Goal: Information Seeking & Learning: Learn about a topic

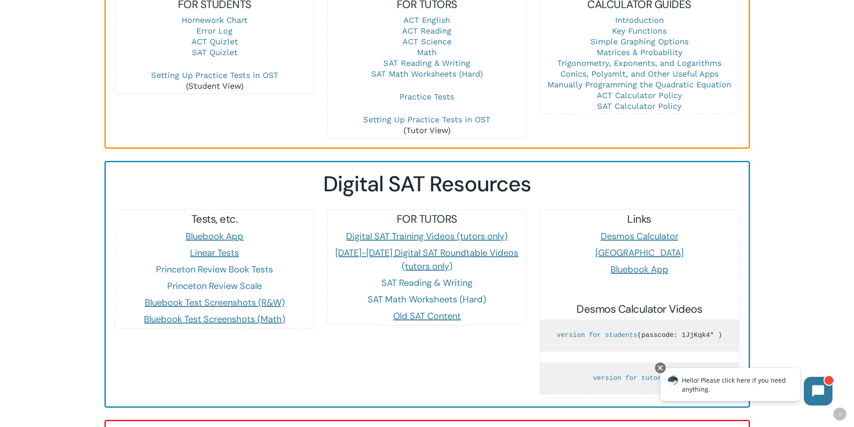
scroll to position [583, 0]
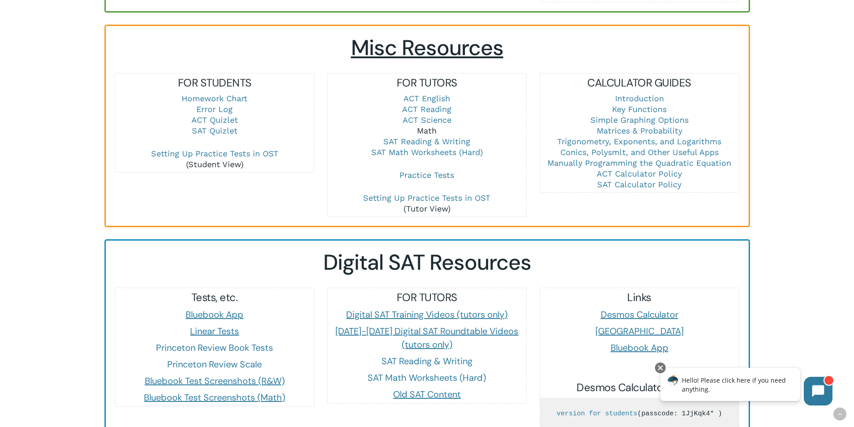
click at [433, 126] on link "Math" at bounding box center [427, 130] width 20 height 9
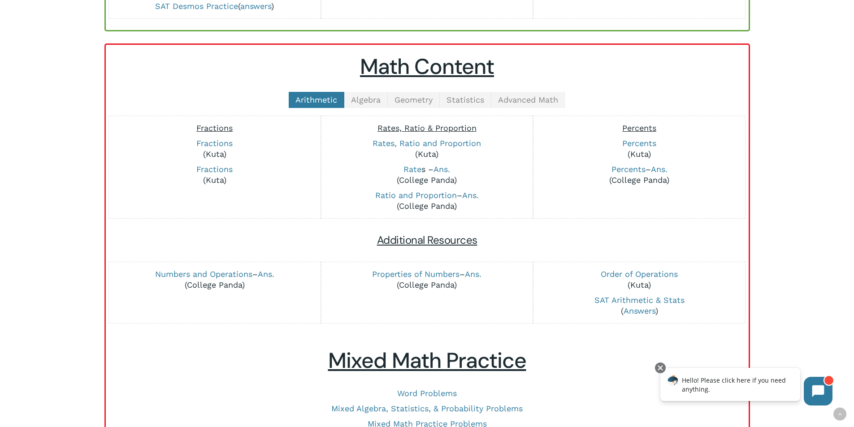
scroll to position [269, 0]
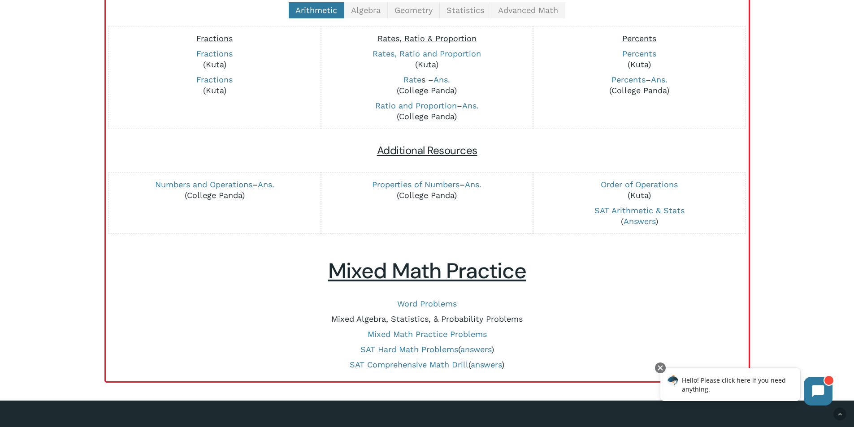
click at [438, 321] on link "Mixed Algebra, Statistics, & Probability Problems" at bounding box center [426, 318] width 191 height 9
click at [414, 348] on link "SAT Hard Math Problems" at bounding box center [409, 349] width 98 height 9
click at [456, 366] on link "SAT Comprehensive Math Drill" at bounding box center [409, 364] width 119 height 9
click at [430, 351] on link "SAT Hard Math Problems" at bounding box center [409, 349] width 98 height 9
click at [429, 366] on link "SAT Comprehensive Math Drill" at bounding box center [409, 364] width 119 height 9
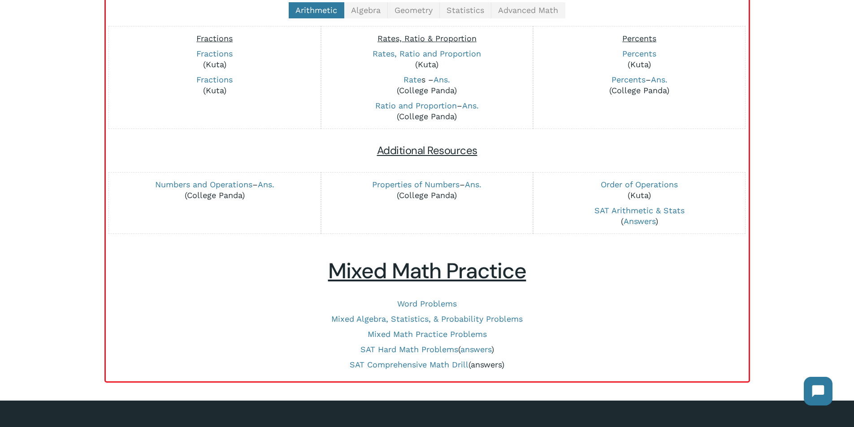
click at [488, 360] on link "answers" at bounding box center [486, 364] width 31 height 9
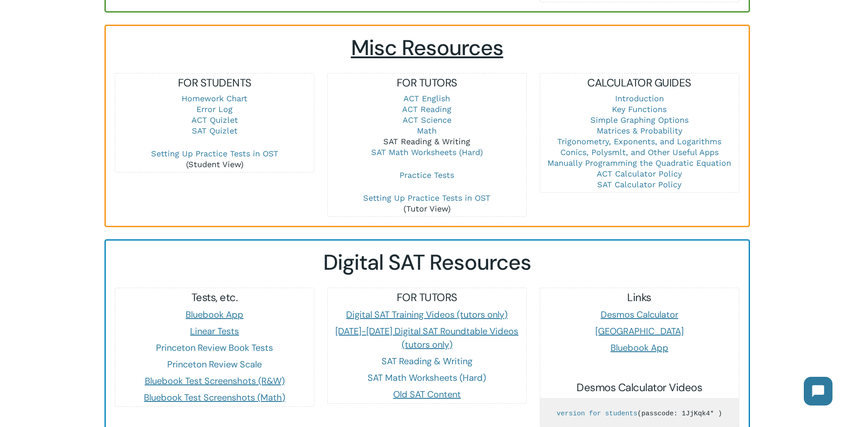
click at [447, 137] on link "SAT Reading & Writing" at bounding box center [426, 141] width 87 height 9
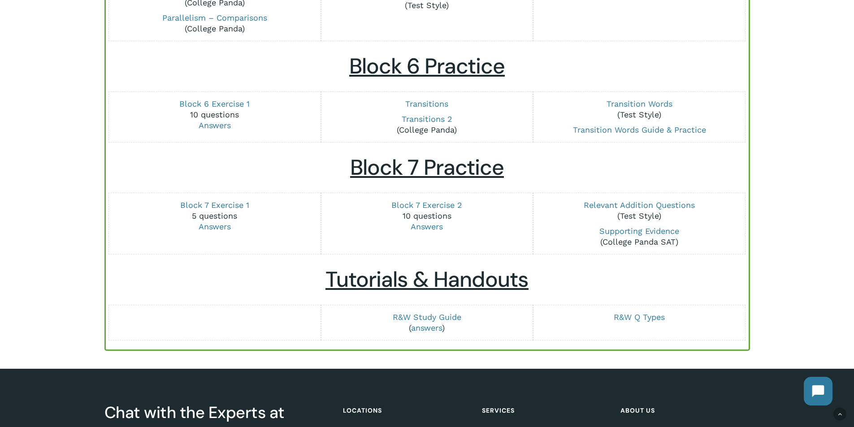
scroll to position [1121, 0]
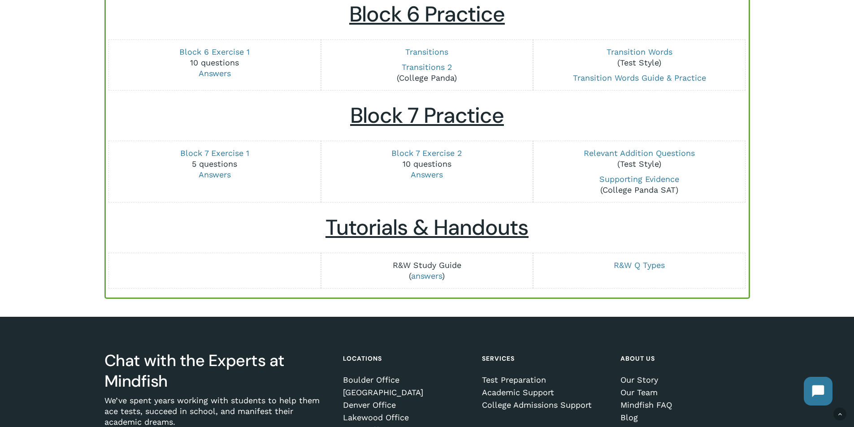
click at [449, 267] on link "R&W Study Guide" at bounding box center [427, 264] width 69 height 9
click at [439, 264] on link "R&W Study Guide" at bounding box center [427, 264] width 69 height 9
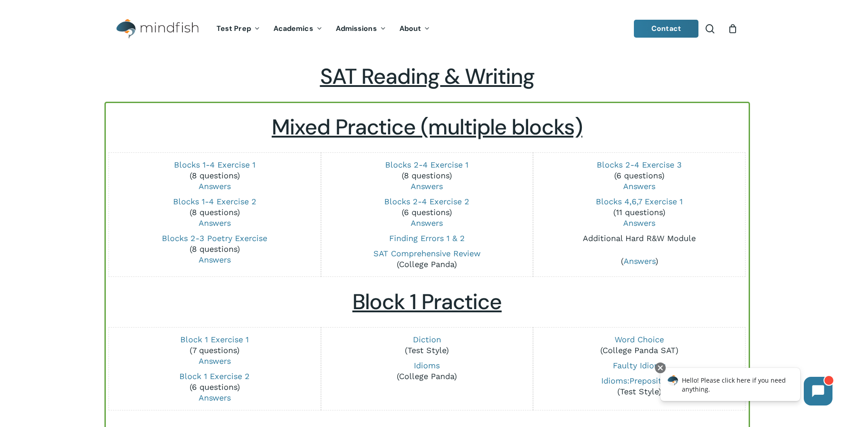
click at [631, 237] on link "Additional Hard R&W Module" at bounding box center [639, 238] width 113 height 9
click at [233, 160] on link "Blocks 1-4 Exercise 1" at bounding box center [215, 164] width 82 height 9
click at [224, 187] on link "Answers" at bounding box center [215, 186] width 32 height 9
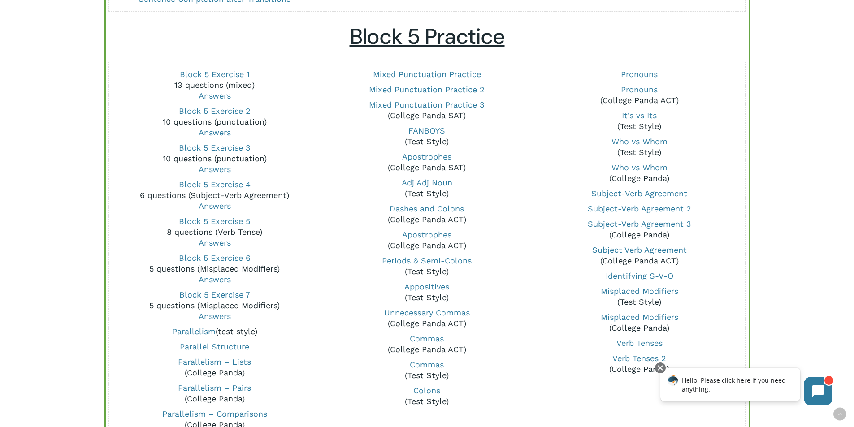
scroll to position [717, 0]
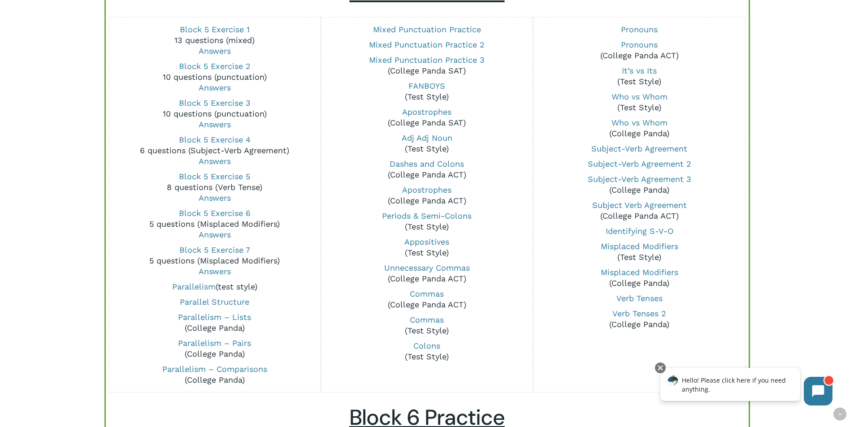
drag, startPoint x: 239, startPoint y: 176, endPoint x: 307, endPoint y: 97, distance: 104.5
click at [307, 98] on p "Block 5 Exercise 3 10 questions (punctuation) Answers" at bounding box center [214, 114] width 199 height 32
drag, startPoint x: 215, startPoint y: 91, endPoint x: 253, endPoint y: 16, distance: 84.2
click at [225, 95] on div "Block 5 Exercise 3 10 questions (punctuation) Answers" at bounding box center [214, 113] width 199 height 37
